Goal: Find specific page/section: Find specific page/section

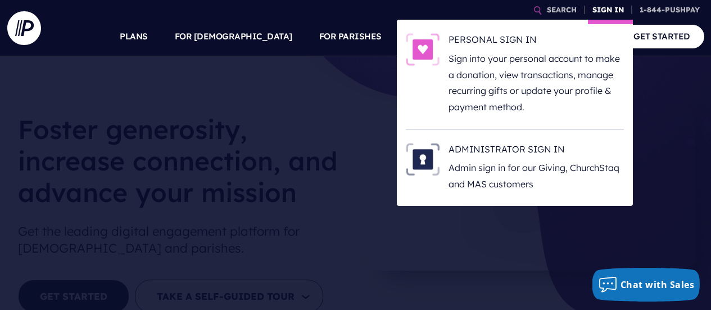
click at [604, 9] on link "SIGN IN" at bounding box center [608, 10] width 40 height 20
click at [541, 151] on h6 "ADMINISTRATOR SIGN IN" at bounding box center [535, 151] width 175 height 17
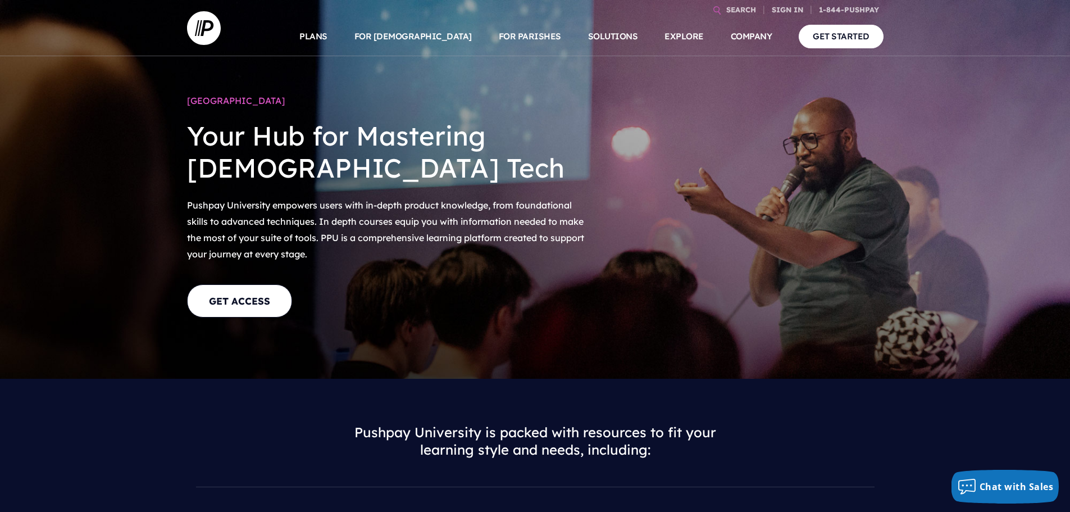
drag, startPoint x: 615, startPoint y: 93, endPoint x: 554, endPoint y: 66, distance: 66.9
click at [554, 66] on div "Pushpay University Your Hub for Mastering Church Tech Pushpay University empowe…" at bounding box center [535, 189] width 1070 height 379
click at [554, 71] on div "Pushpay University Your Hub for Mastering Church Tech Pushpay University empowe…" at bounding box center [535, 189] width 1070 height 379
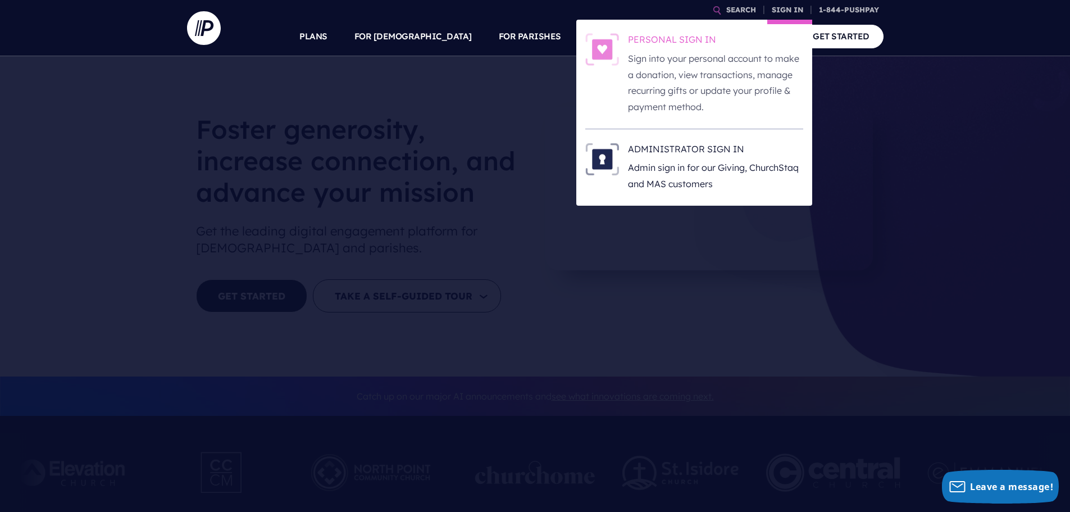
click at [693, 73] on p "Sign into your personal account to make a donation, view transactions, manage r…" at bounding box center [715, 83] width 175 height 65
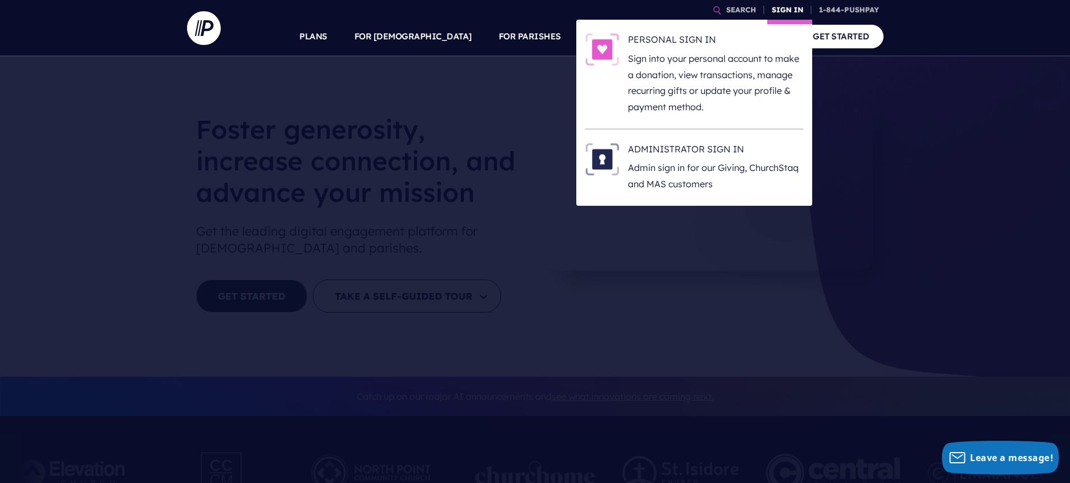
click at [791, 10] on link "SIGN IN" at bounding box center [787, 10] width 40 height 20
click at [691, 151] on h6 "ADMINISTRATOR SIGN IN" at bounding box center [715, 151] width 175 height 17
